Goal: Information Seeking & Learning: Learn about a topic

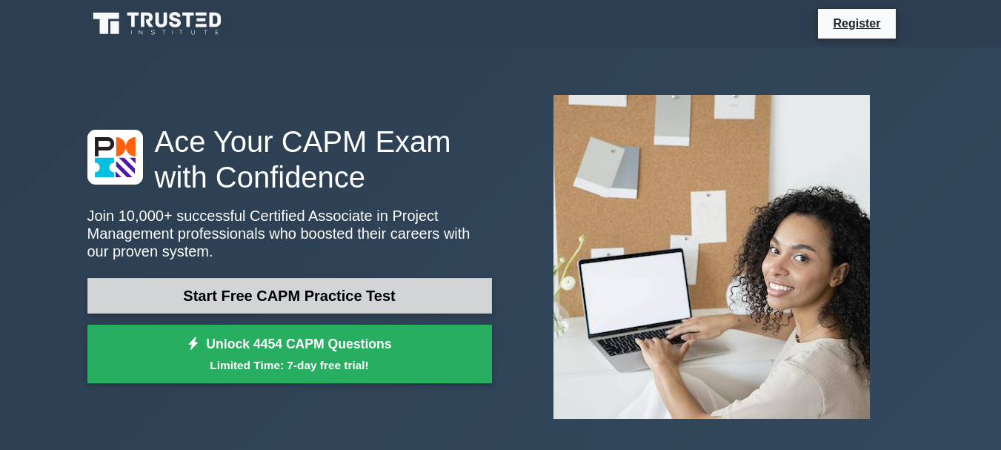
click at [269, 296] on link "Start Free CAPM Practice Test" at bounding box center [289, 296] width 404 height 36
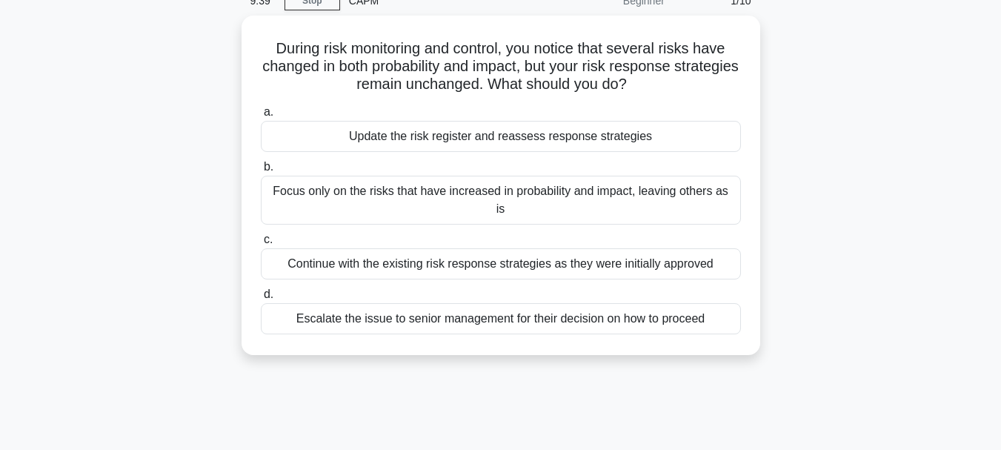
scroll to position [73, 0]
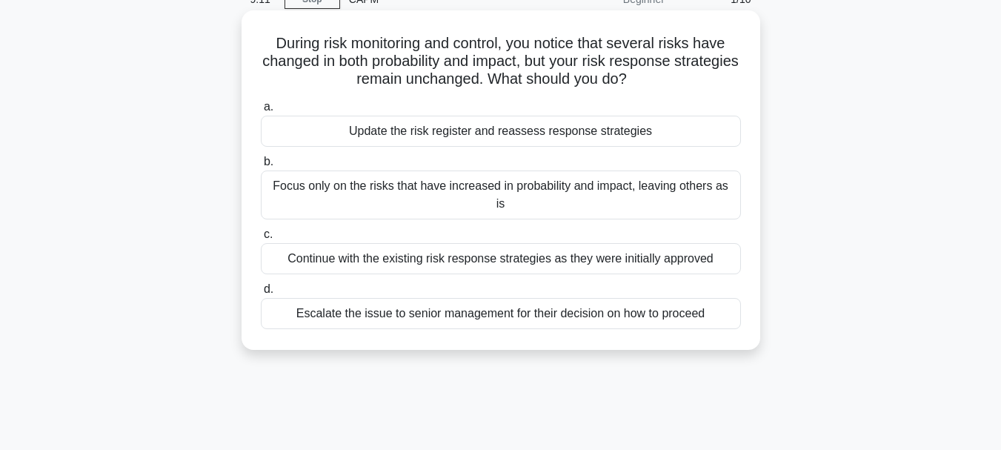
click at [308, 133] on div "Update the risk register and reassess response strategies" at bounding box center [501, 131] width 480 height 31
click at [261, 112] on input "a. Update the risk register and reassess response strategies" at bounding box center [261, 107] width 0 height 10
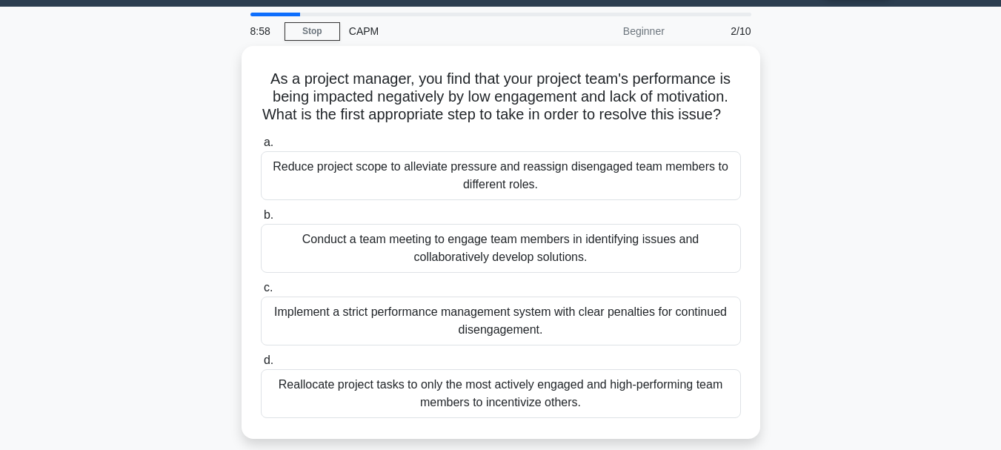
scroll to position [39, 0]
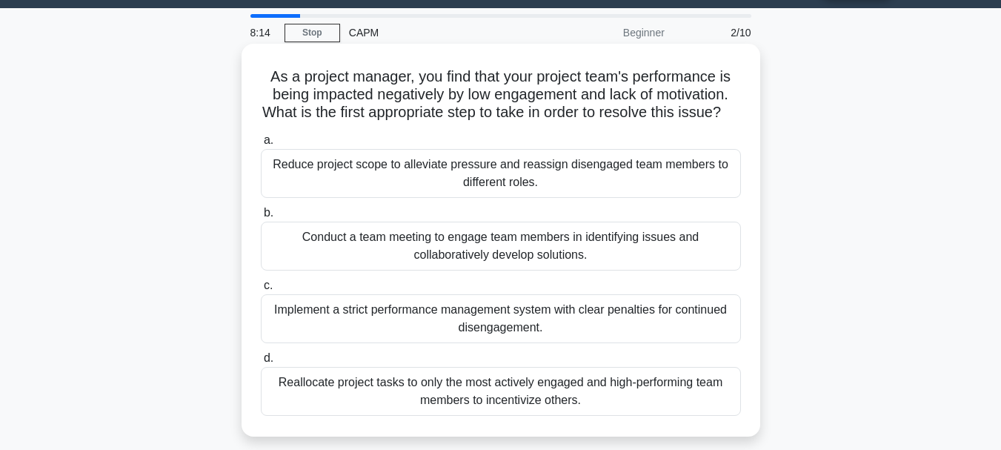
click at [370, 253] on div "Conduct a team meeting to engage team members in identifying issues and collabo…" at bounding box center [501, 245] width 480 height 49
click at [261, 218] on input "b. Conduct a team meeting to engage team members in identifying issues and coll…" at bounding box center [261, 213] width 0 height 10
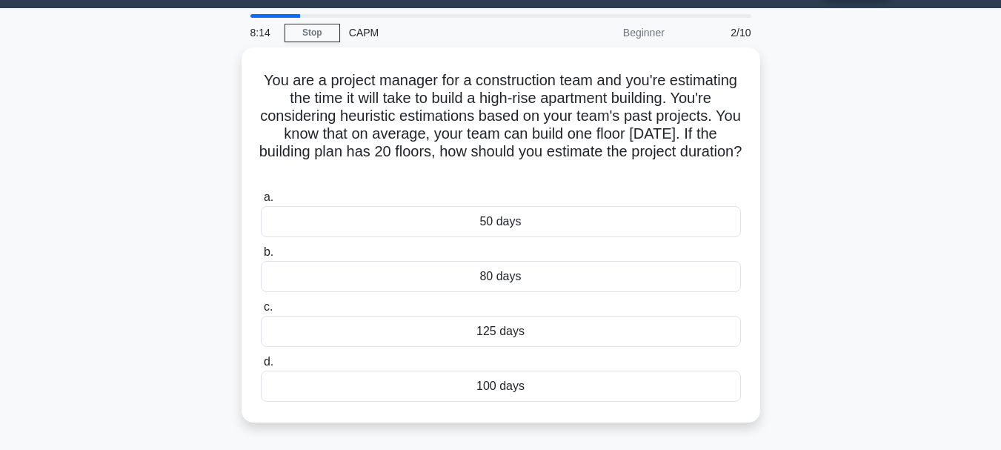
scroll to position [0, 0]
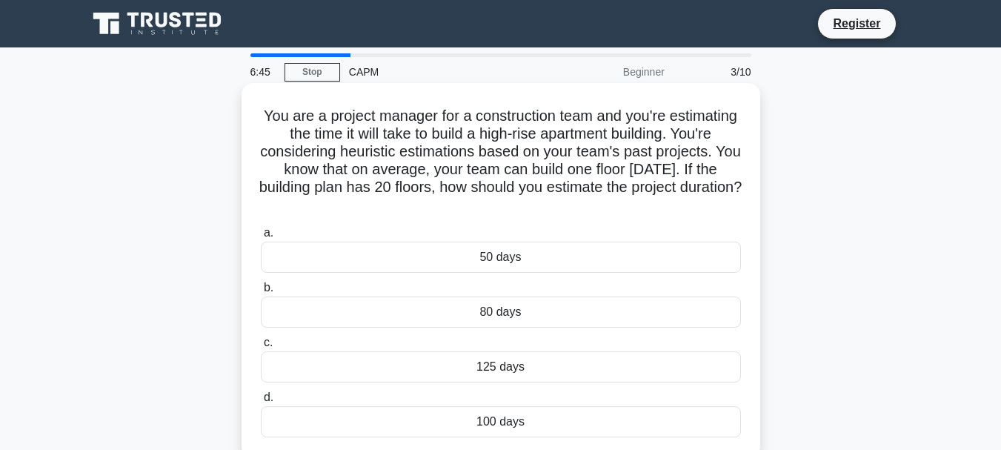
click at [467, 420] on div "100 days" at bounding box center [501, 421] width 480 height 31
click at [261, 402] on input "d. 100 days" at bounding box center [261, 398] width 0 height 10
